Goal: Task Accomplishment & Management: Understand process/instructions

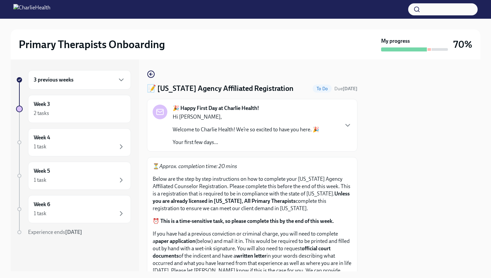
scroll to position [186, 0]
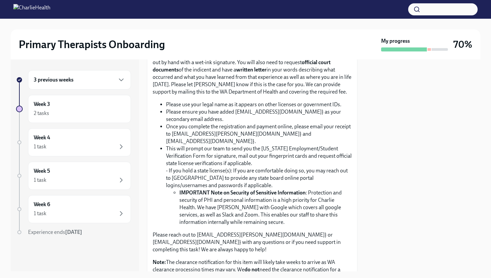
click at [79, 82] on div "3 previous weeks" at bounding box center [80, 80] width 92 height 8
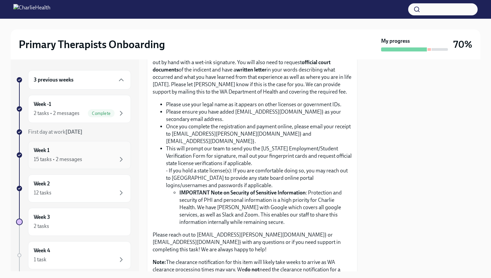
click at [72, 154] on div "Week 1 15 tasks • 2 messages" at bounding box center [80, 155] width 92 height 17
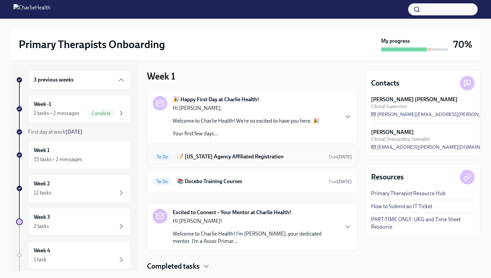
click at [277, 161] on div "To Do 📝 [US_STATE] Agency Affiliated Registration Due [DATE]" at bounding box center [252, 156] width 199 height 11
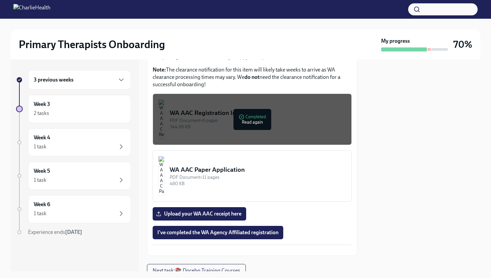
scroll to position [415, 0]
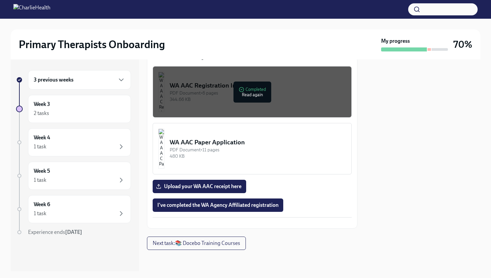
click at [64, 85] on div "3 previous weeks" at bounding box center [79, 79] width 103 height 19
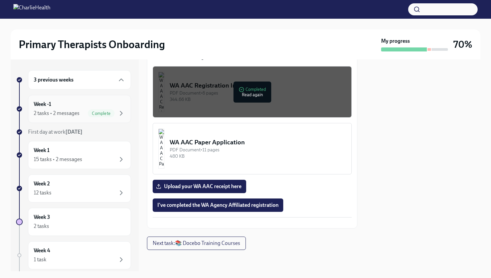
click at [71, 114] on div "2 tasks • 2 messages" at bounding box center [57, 113] width 46 height 7
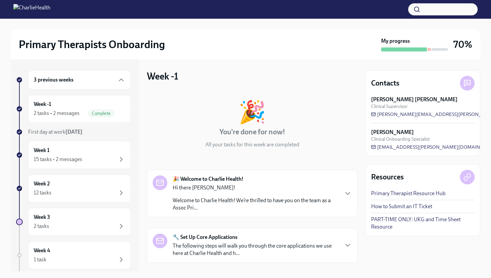
scroll to position [88, 0]
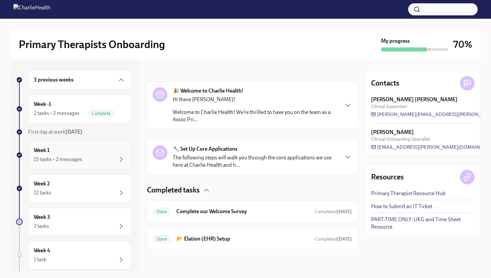
click at [60, 151] on div "Week 1 15 tasks • 2 messages" at bounding box center [80, 155] width 92 height 17
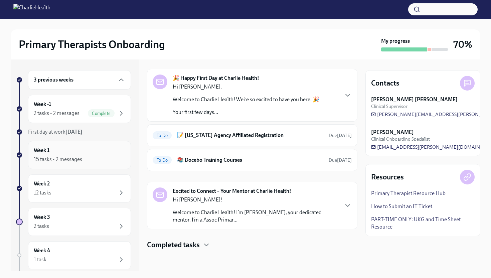
scroll to position [9, 0]
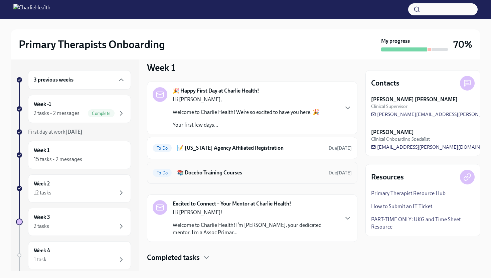
click at [256, 176] on div "To Do 📚 Docebo Training Courses Due [DATE]" at bounding box center [252, 172] width 199 height 11
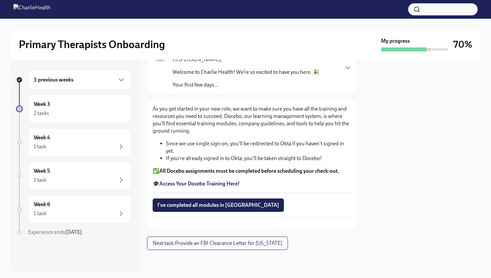
scroll to position [74, 0]
click at [188, 180] on strong "Access Your Docebo Training Here!" at bounding box center [199, 183] width 81 height 6
